Goal: Task Accomplishment & Management: Manage account settings

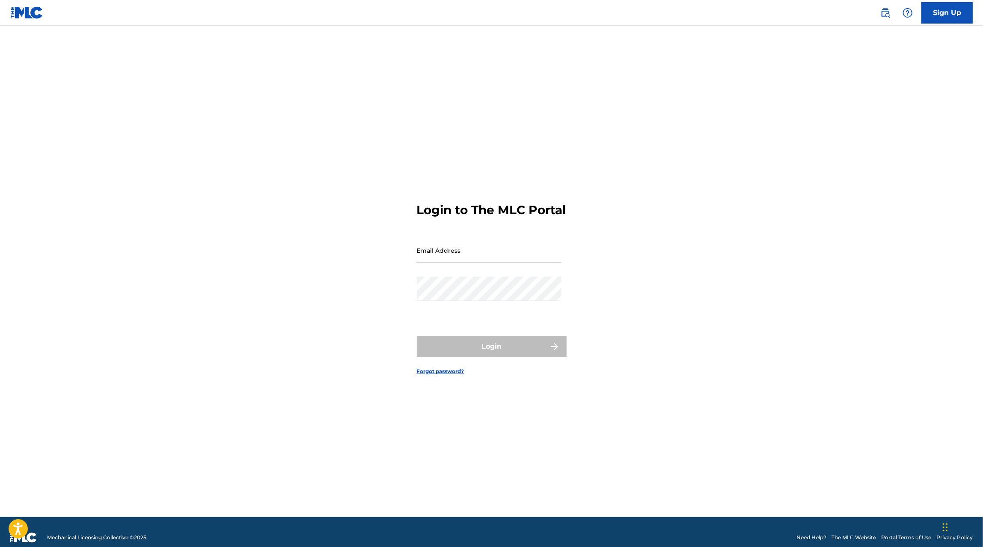
click at [458, 258] on input "Email Address" at bounding box center [489, 250] width 145 height 24
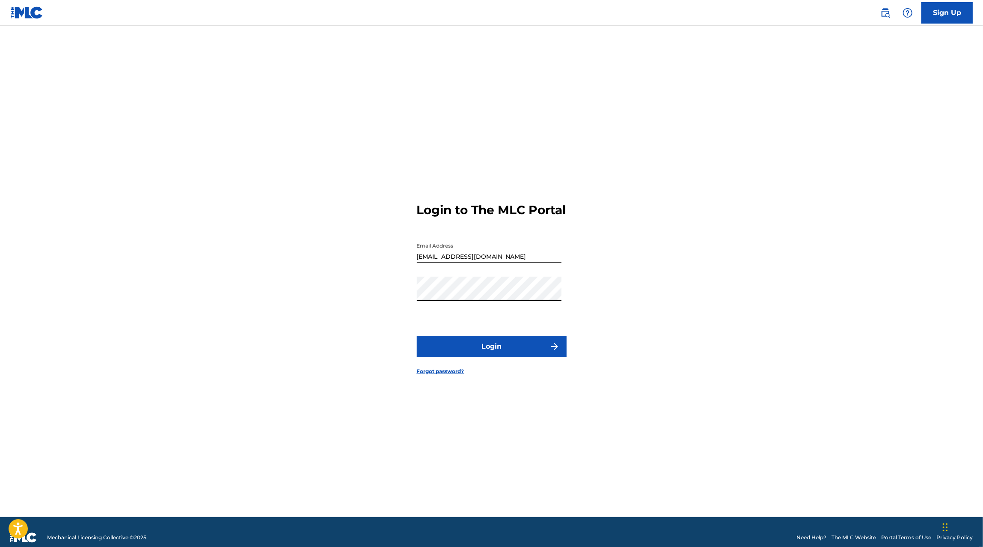
click at [417, 336] on button "Login" at bounding box center [492, 346] width 150 height 21
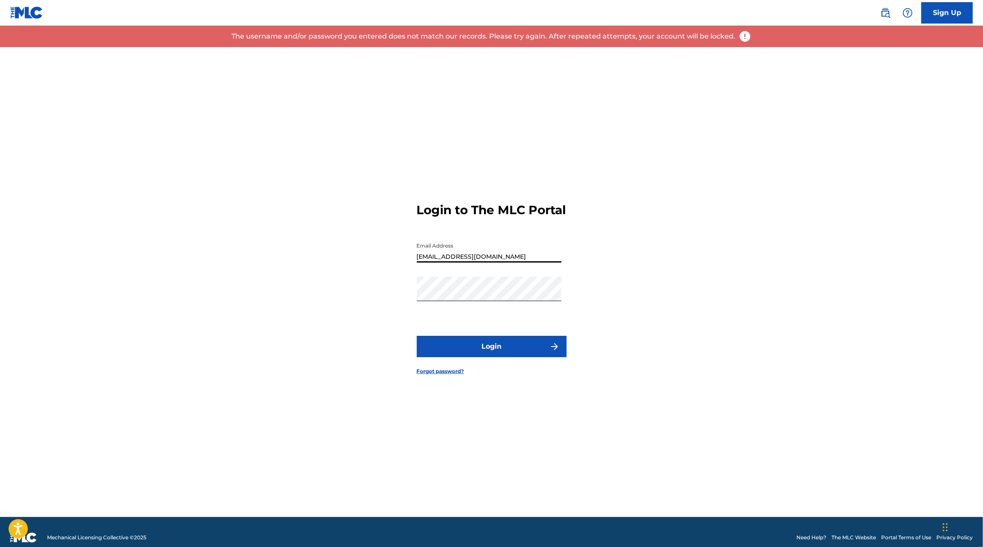
drag, startPoint x: 464, startPoint y: 264, endPoint x: 445, endPoint y: 264, distance: 19.7
click at [445, 262] on input "[EMAIL_ADDRESS][DOMAIN_NAME]" at bounding box center [489, 250] width 145 height 24
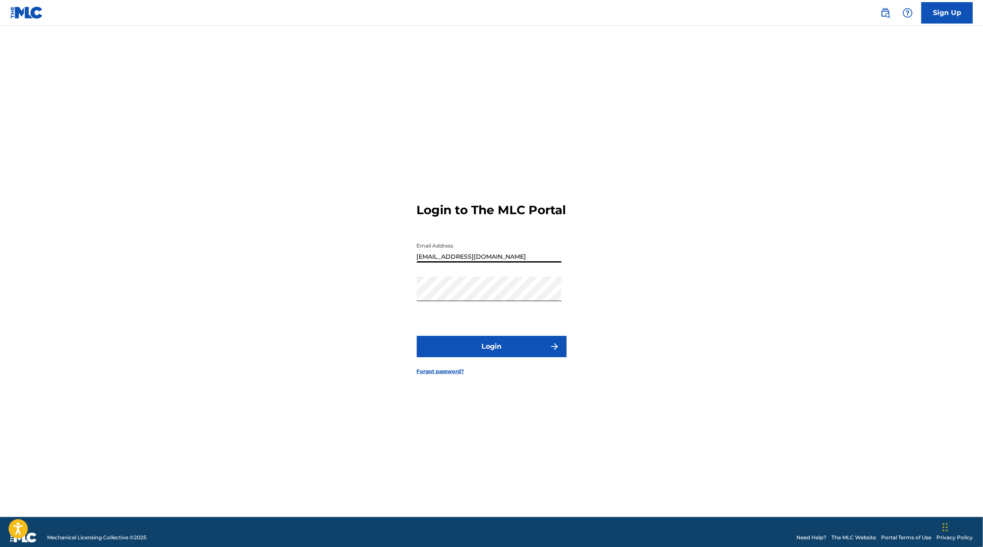
type input "[EMAIL_ADDRESS][DOMAIN_NAME]"
click at [417, 336] on button "Login" at bounding box center [492, 346] width 150 height 21
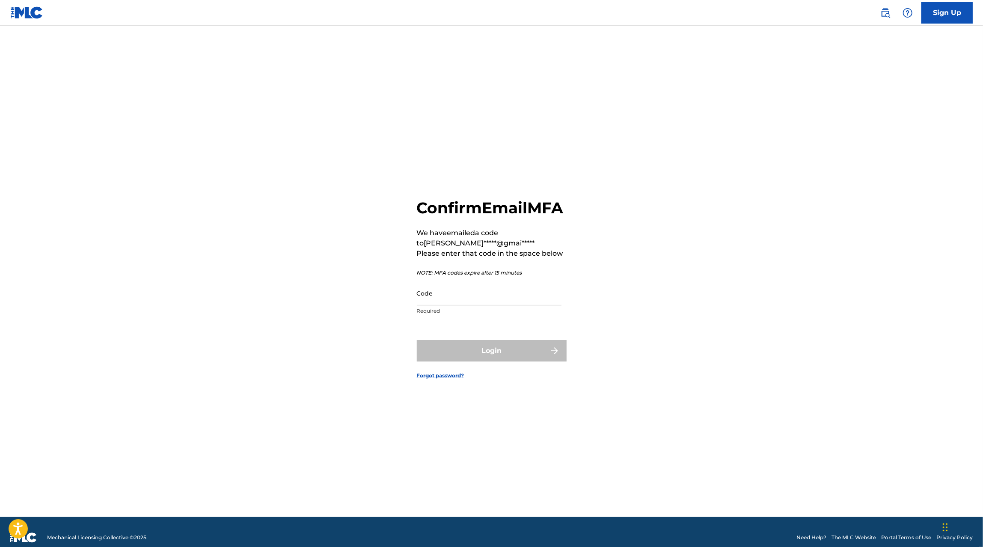
click at [477, 305] on input "Code" at bounding box center [489, 293] width 145 height 24
paste input "520368"
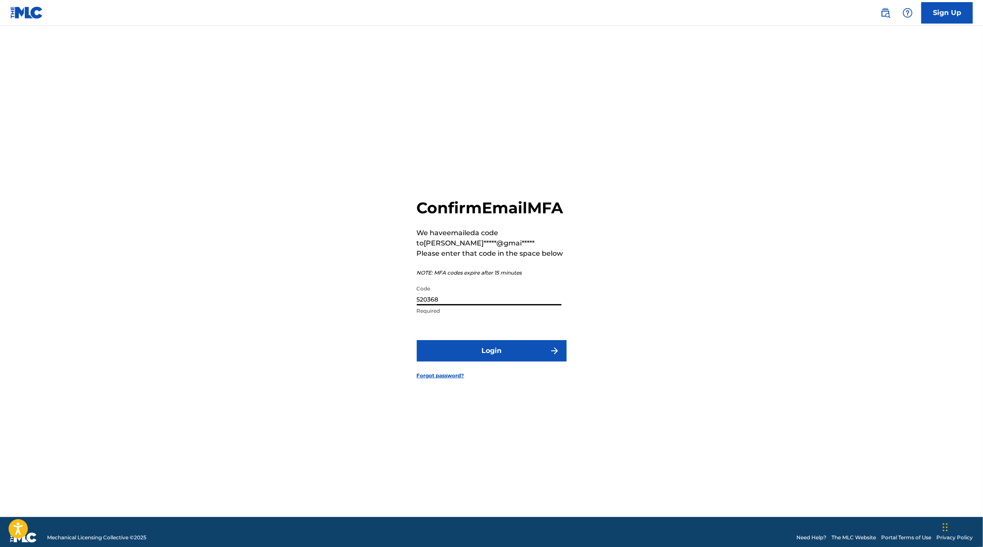
type input "520368"
click at [466, 361] on button "Login" at bounding box center [492, 350] width 150 height 21
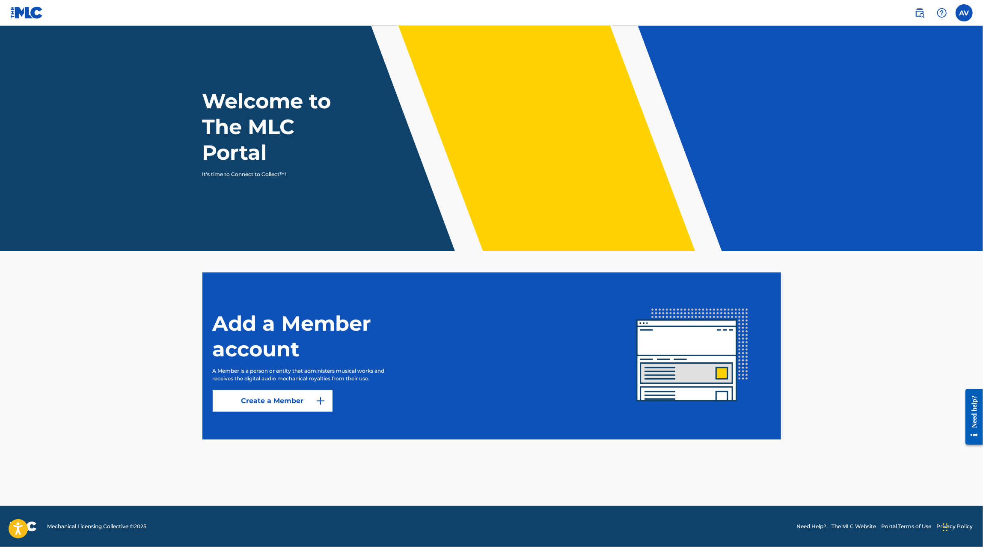
click at [294, 396] on link "Create a Member" at bounding box center [273, 400] width 120 height 21
click at [968, 15] on label at bounding box center [964, 12] width 17 height 17
click at [964, 13] on input "AV [PERSON_NAME] [PERSON_NAME] [PERSON_NAME] [PERSON_NAME][EMAIL_ADDRESS][DOMAI…" at bounding box center [964, 13] width 0 height 0
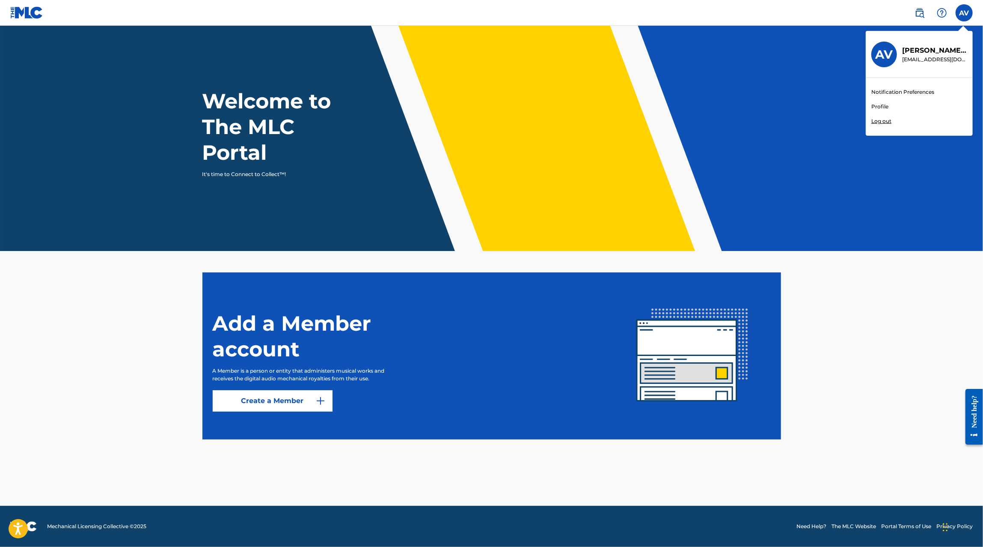
click at [184, 398] on main "Welcome to The MLC Portal It's time to Connect to Collect™! Add a Member accoun…" at bounding box center [491, 266] width 983 height 480
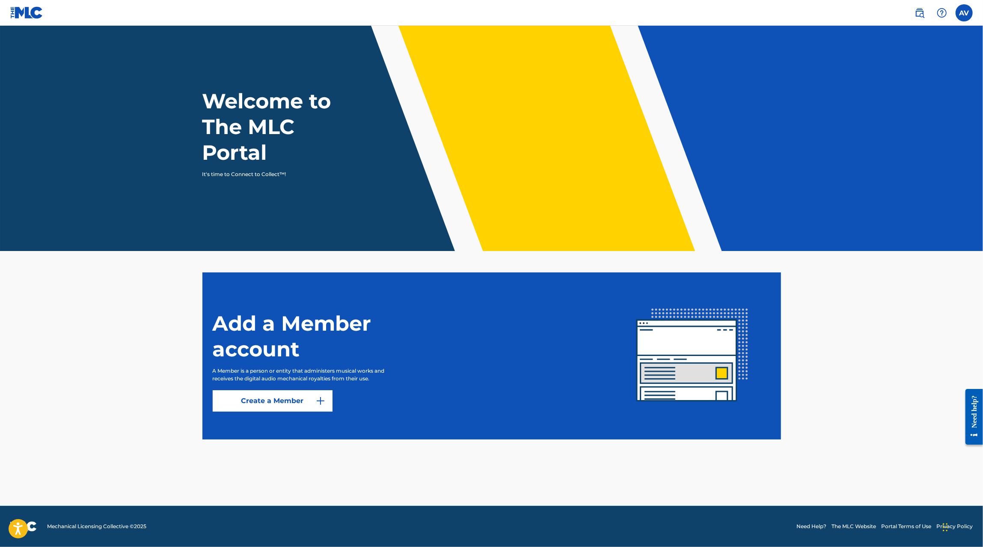
click at [921, 17] on img at bounding box center [920, 13] width 10 height 10
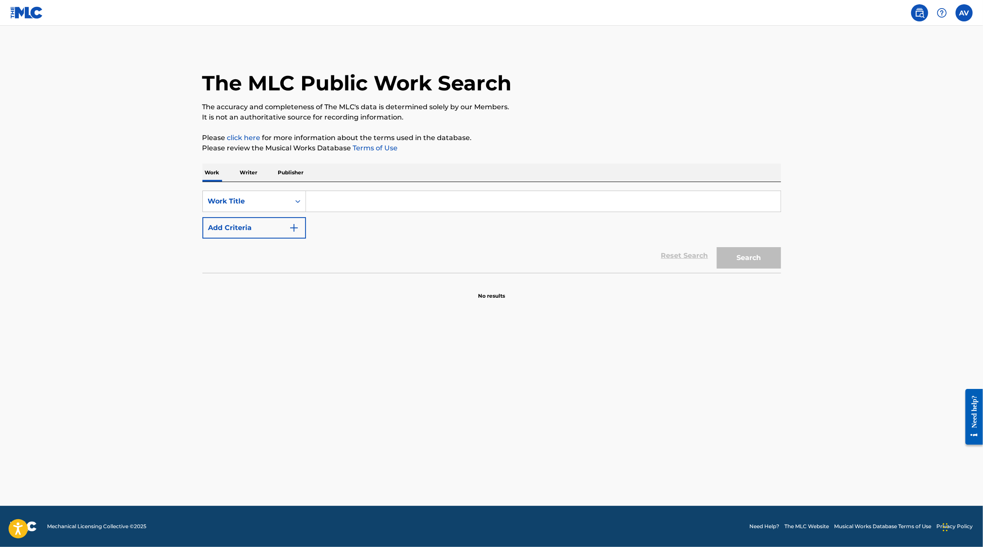
click at [946, 17] on img at bounding box center [942, 13] width 10 height 10
click at [965, 18] on label at bounding box center [964, 12] width 17 height 17
click at [964, 13] on input "AV [PERSON_NAME] [PERSON_NAME] [PERSON_NAME] [PERSON_NAME][EMAIL_ADDRESS][DOMAI…" at bounding box center [964, 13] width 0 height 0
click at [783, 96] on div "The MLC Public Work Search The accuracy and completeness of The MLC's data is d…" at bounding box center [491, 173] width 599 height 253
click at [975, 15] on nav "AV AV [PERSON_NAME] [PERSON_NAME] [PERSON_NAME] [EMAIL_ADDRESS][DOMAIN_NAME] No…" at bounding box center [491, 13] width 983 height 26
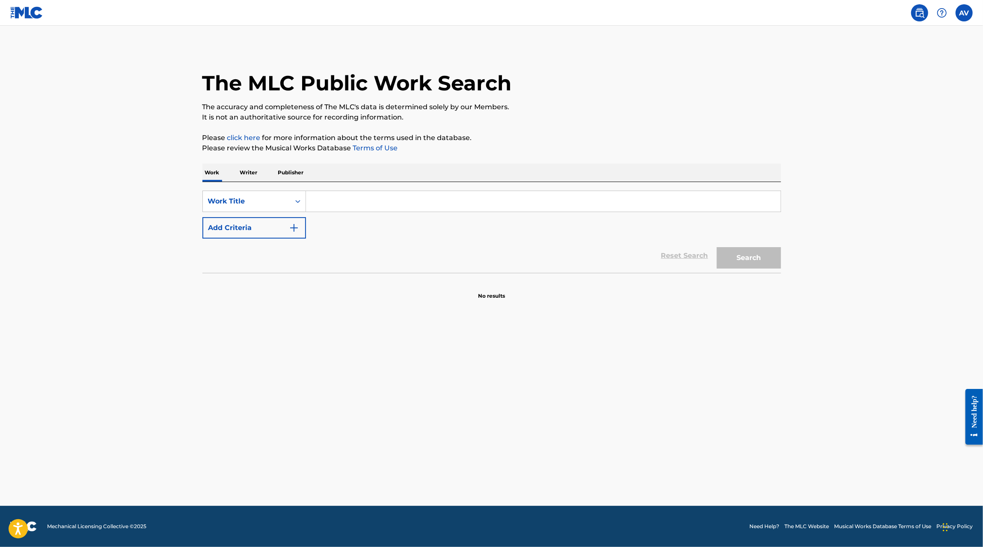
click at [972, 15] on label at bounding box center [964, 12] width 17 height 17
click at [964, 13] on input "AV [PERSON_NAME] [PERSON_NAME] [PERSON_NAME] [PERSON_NAME][EMAIL_ADDRESS][DOMAI…" at bounding box center [964, 13] width 0 height 0
click at [963, 4] on div "AV AV [PERSON_NAME] [PERSON_NAME] [PERSON_NAME] [EMAIL_ADDRESS][DOMAIN_NAME] No…" at bounding box center [939, 12] width 67 height 17
click at [963, 8] on label at bounding box center [964, 12] width 17 height 17
click at [964, 13] on input "AV [PERSON_NAME] [PERSON_NAME] [PERSON_NAME] [PERSON_NAME][EMAIL_ADDRESS][DOMAI…" at bounding box center [964, 13] width 0 height 0
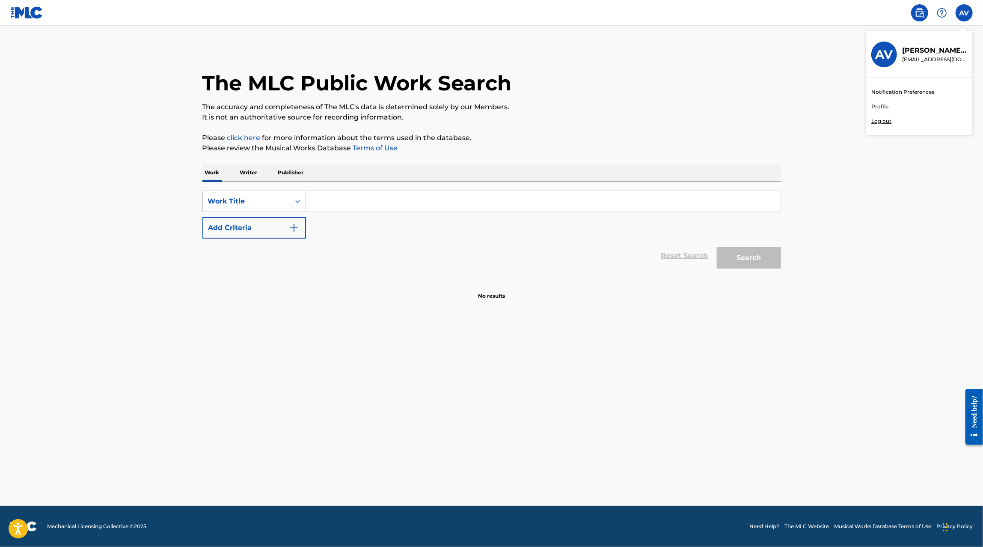
click at [923, 45] on p "[PERSON_NAME] [PERSON_NAME] [PERSON_NAME]" at bounding box center [934, 50] width 65 height 10
click at [964, 13] on input "AV [PERSON_NAME] [PERSON_NAME] [PERSON_NAME] [PERSON_NAME][EMAIL_ADDRESS][DOMAI…" at bounding box center [964, 13] width 0 height 0
click at [892, 52] on h3 "AV" at bounding box center [885, 54] width 18 height 15
click at [964, 13] on input "AV [PERSON_NAME] [PERSON_NAME] [PERSON_NAME] [PERSON_NAME][EMAIL_ADDRESS][DOMAI…" at bounding box center [964, 13] width 0 height 0
click at [888, 108] on link "Profile" at bounding box center [879, 107] width 17 height 8
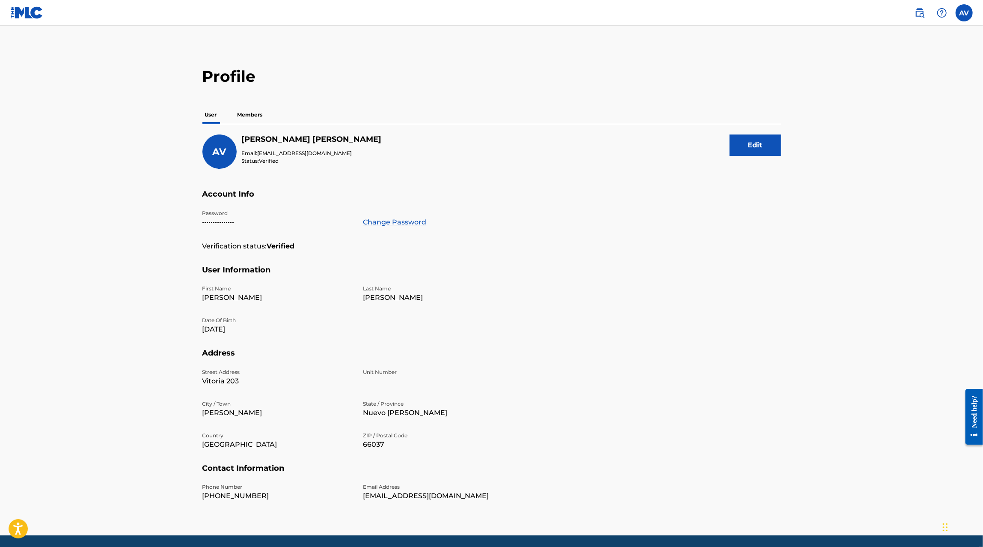
click at [258, 113] on p "Members" at bounding box center [250, 115] width 30 height 18
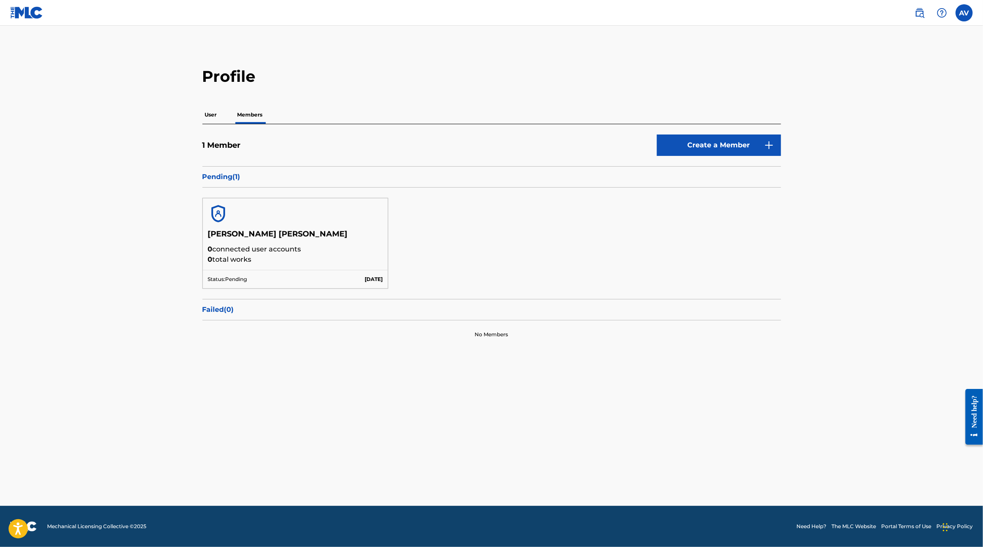
click at [957, 14] on label at bounding box center [964, 12] width 17 height 17
click at [964, 13] on input "AV [PERSON_NAME] [PERSON_NAME] [PERSON_NAME] [PERSON_NAME][EMAIL_ADDRESS][DOMAI…" at bounding box center [964, 13] width 0 height 0
click at [740, 98] on div "Profile User Members 1 Member Create a Member Pending ( 1 ) [PERSON_NAME] [PERS…" at bounding box center [491, 208] width 599 height 282
